Goal: Transaction & Acquisition: Purchase product/service

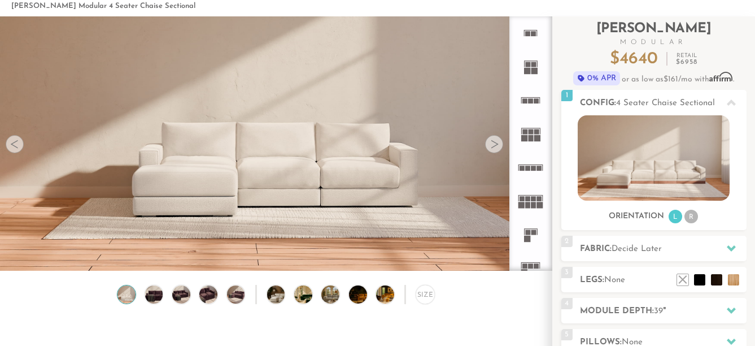
click at [532, 166] on rect at bounding box center [533, 167] width 5 height 5
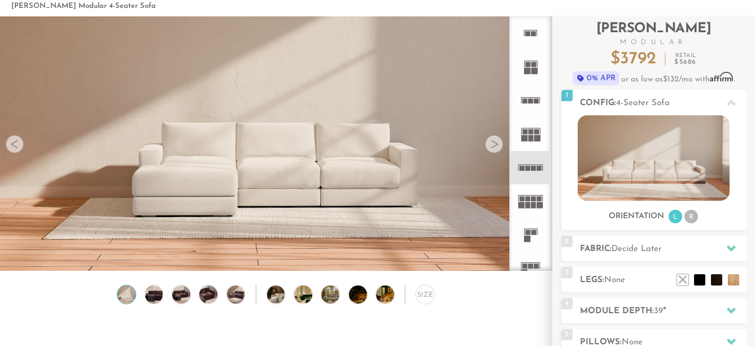
click at [532, 166] on rect at bounding box center [533, 167] width 5 height 5
click at [496, 145] on div at bounding box center [494, 144] width 18 height 18
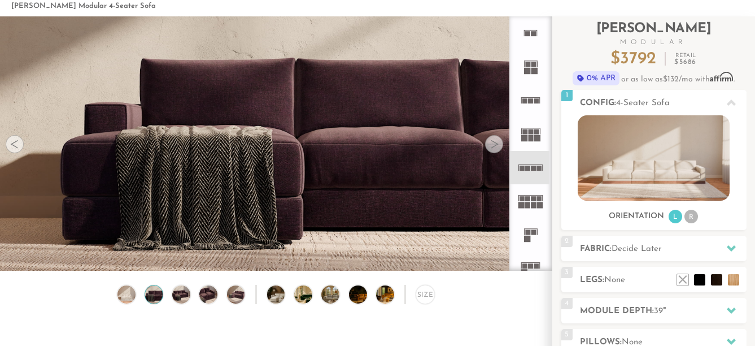
click at [496, 145] on div at bounding box center [494, 144] width 18 height 18
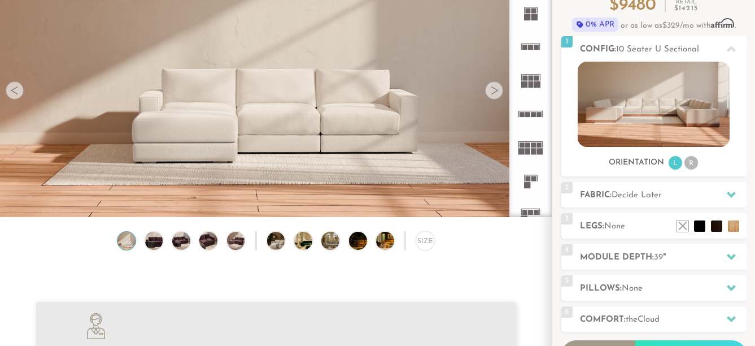
scroll to position [113, 0]
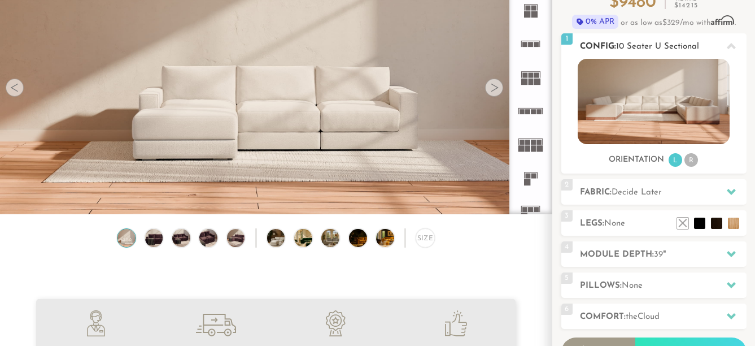
click at [626, 102] on img at bounding box center [654, 101] width 152 height 85
click at [730, 191] on icon at bounding box center [731, 191] width 9 height 9
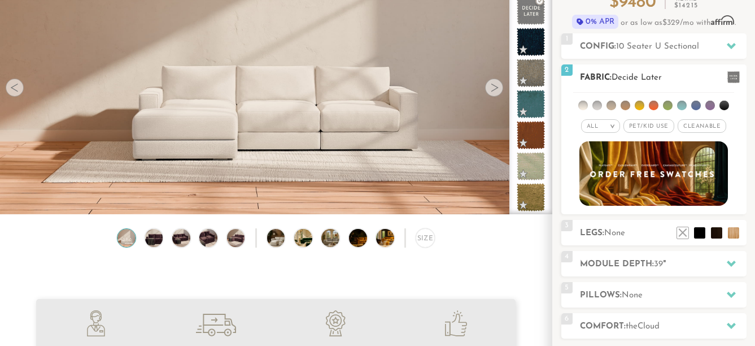
click at [640, 106] on li at bounding box center [640, 106] width 10 height 10
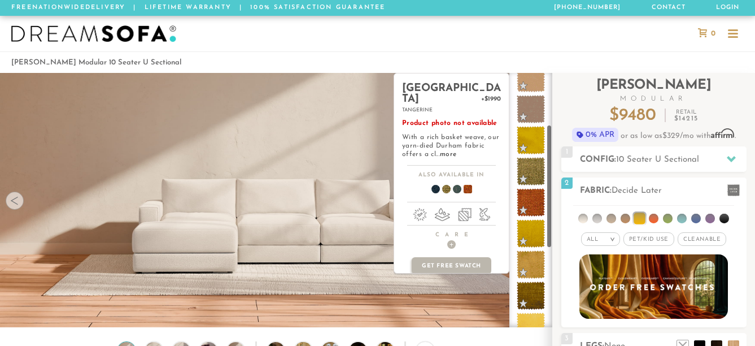
scroll to position [107, 0]
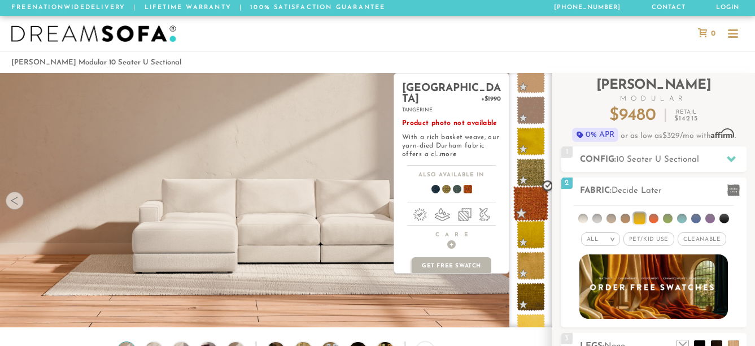
click at [529, 197] on span at bounding box center [531, 204] width 36 height 36
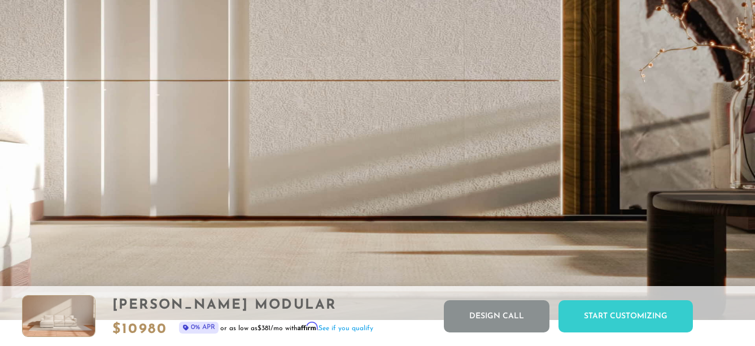
scroll to position [0, 0]
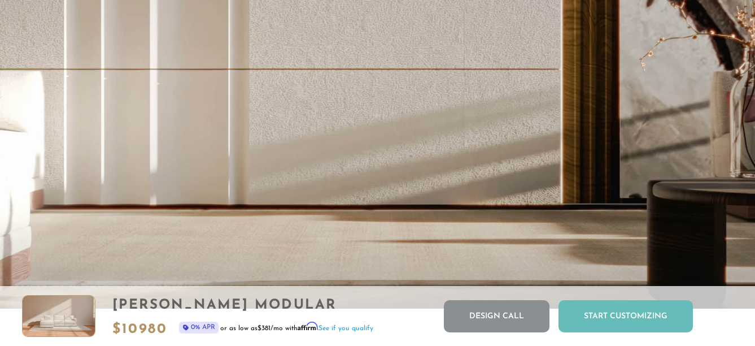
click at [599, 308] on div "Start Customizing" at bounding box center [626, 316] width 134 height 32
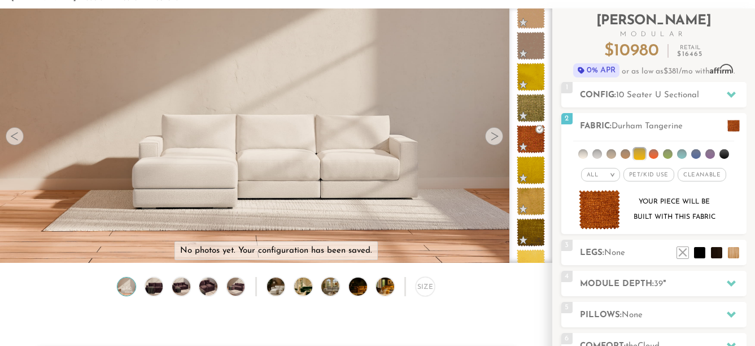
scroll to position [56, 0]
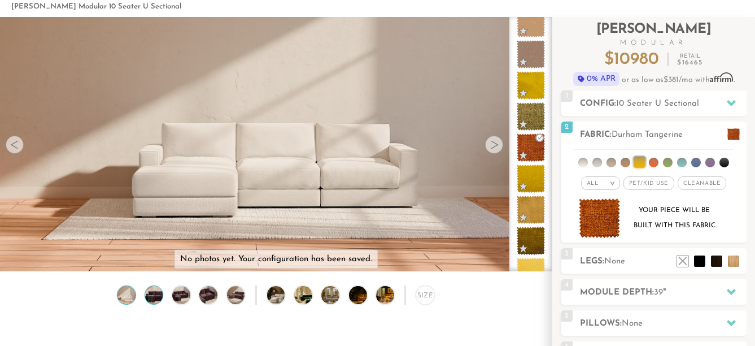
click at [156, 302] on img at bounding box center [153, 295] width 21 height 18
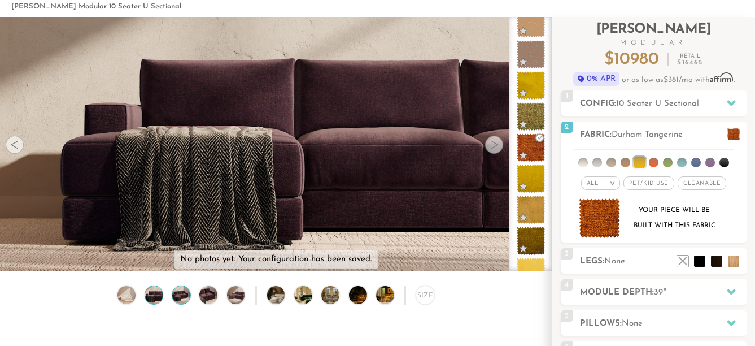
click at [182, 302] on img at bounding box center [181, 295] width 21 height 18
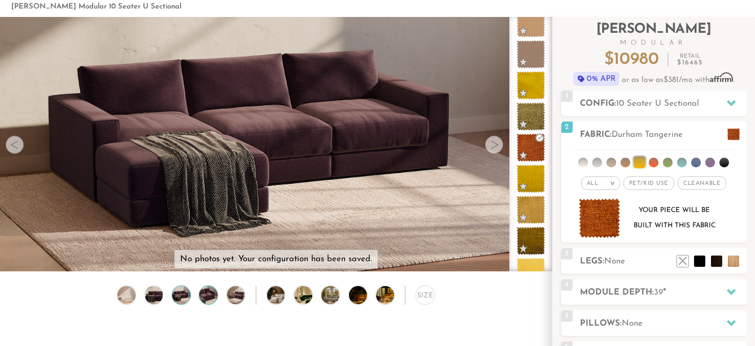
click at [208, 301] on img at bounding box center [208, 295] width 21 height 18
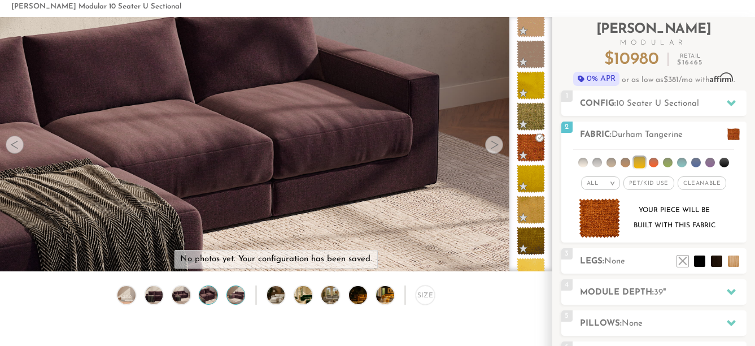
click at [237, 299] on img at bounding box center [235, 295] width 21 height 18
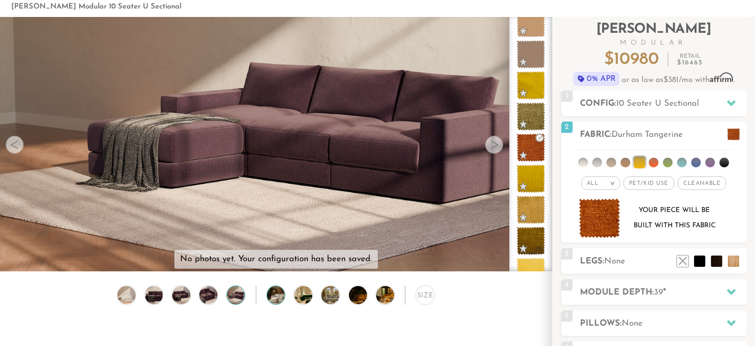
click at [273, 297] on img at bounding box center [283, 295] width 32 height 18
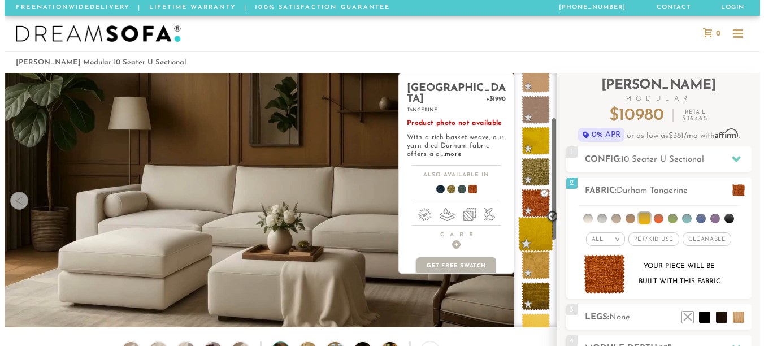
scroll to position [0, 0]
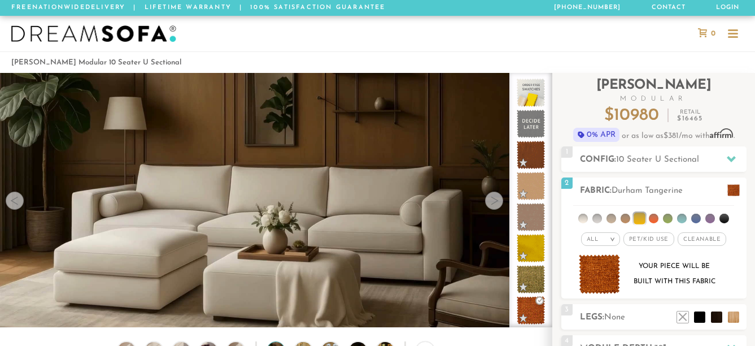
click at [383, 210] on video at bounding box center [276, 184] width 552 height 311
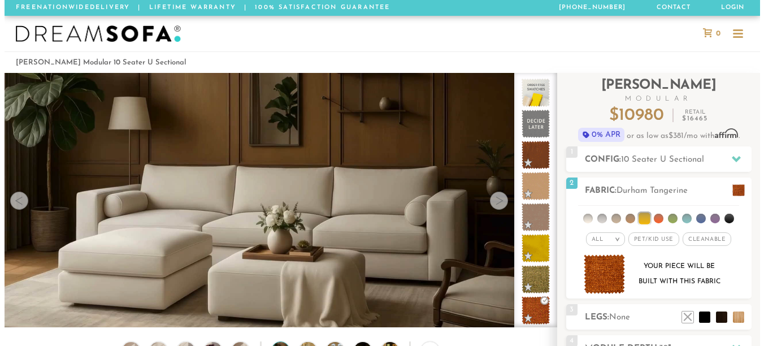
scroll to position [12325, 755]
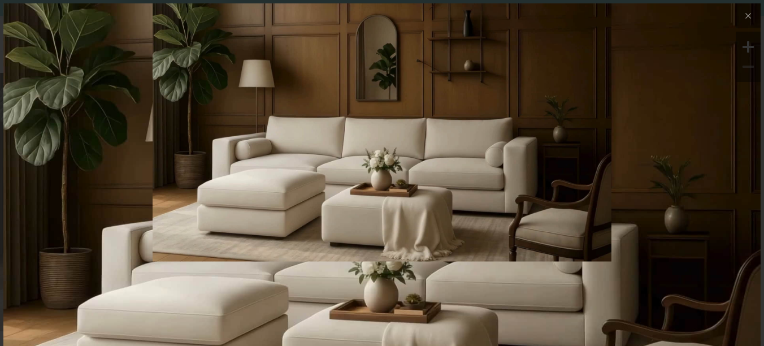
click at [409, 280] on img at bounding box center [381, 216] width 757 height 426
